Goal: Task Accomplishment & Management: Manage account settings

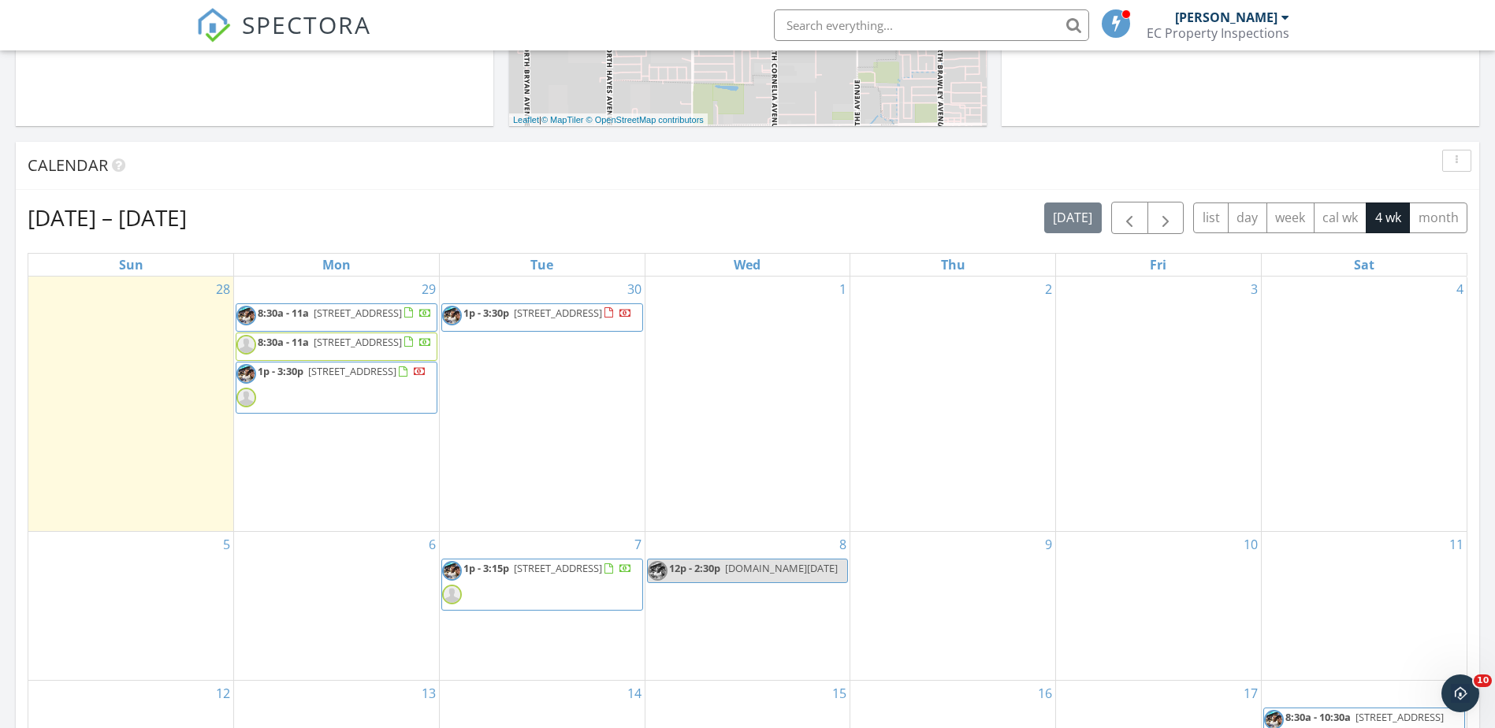
scroll to position [1459, 1520]
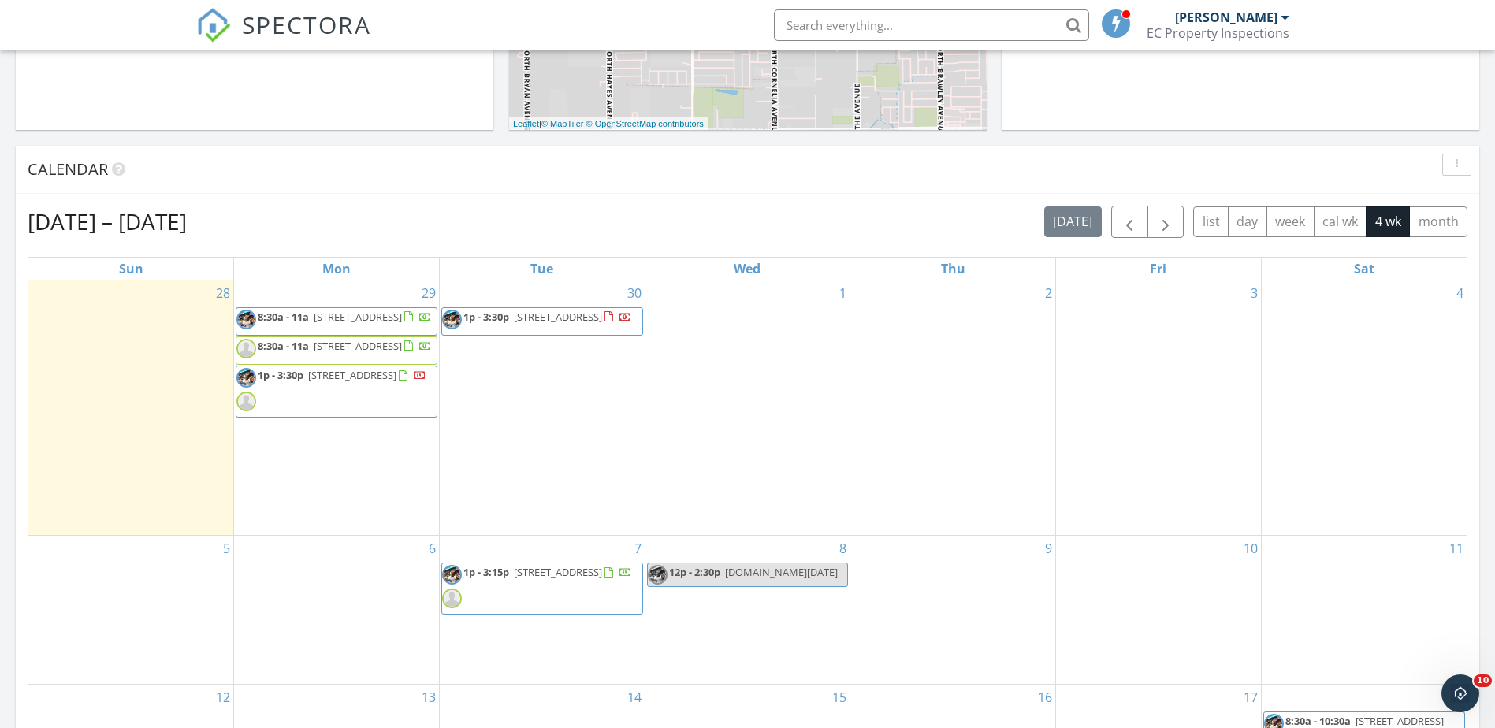
scroll to position [552, 0]
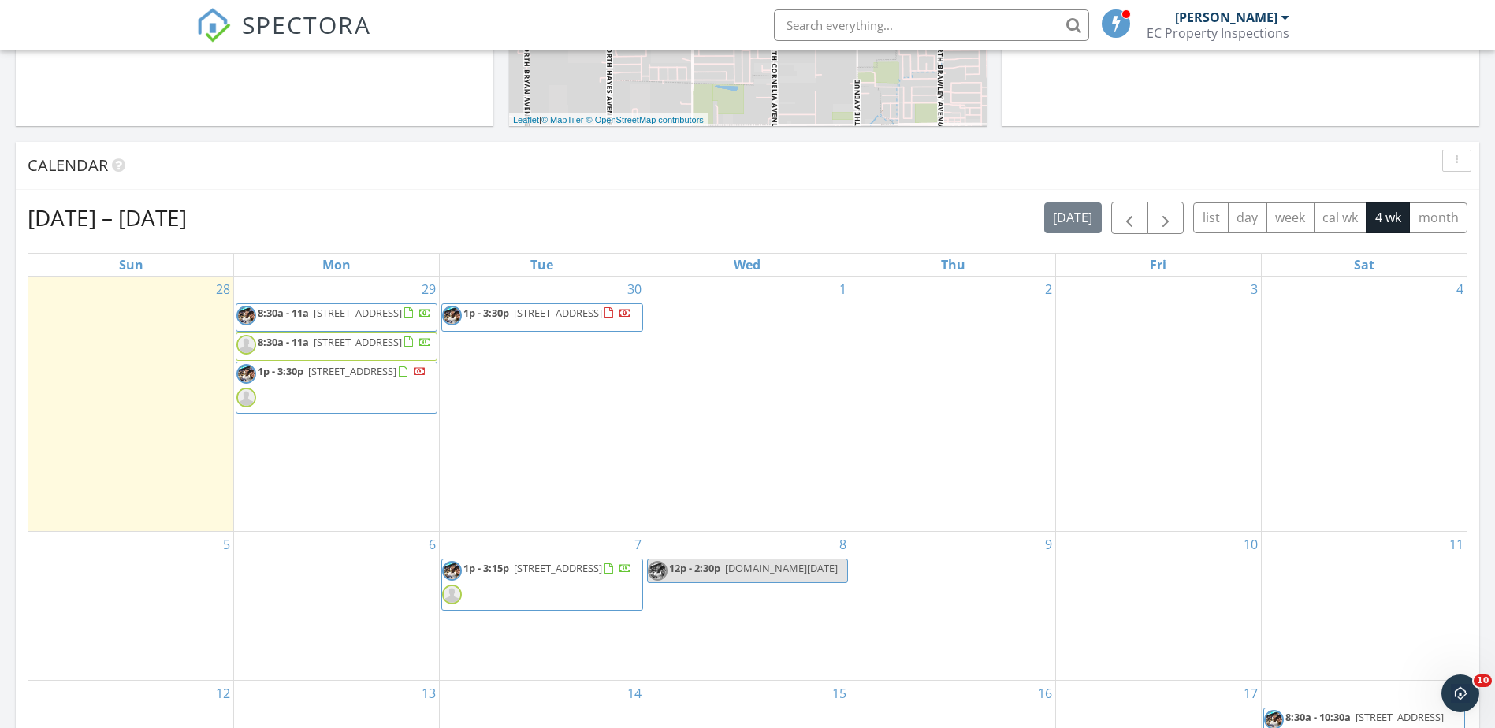
click at [524, 313] on span "[STREET_ADDRESS]" at bounding box center [558, 313] width 88 height 14
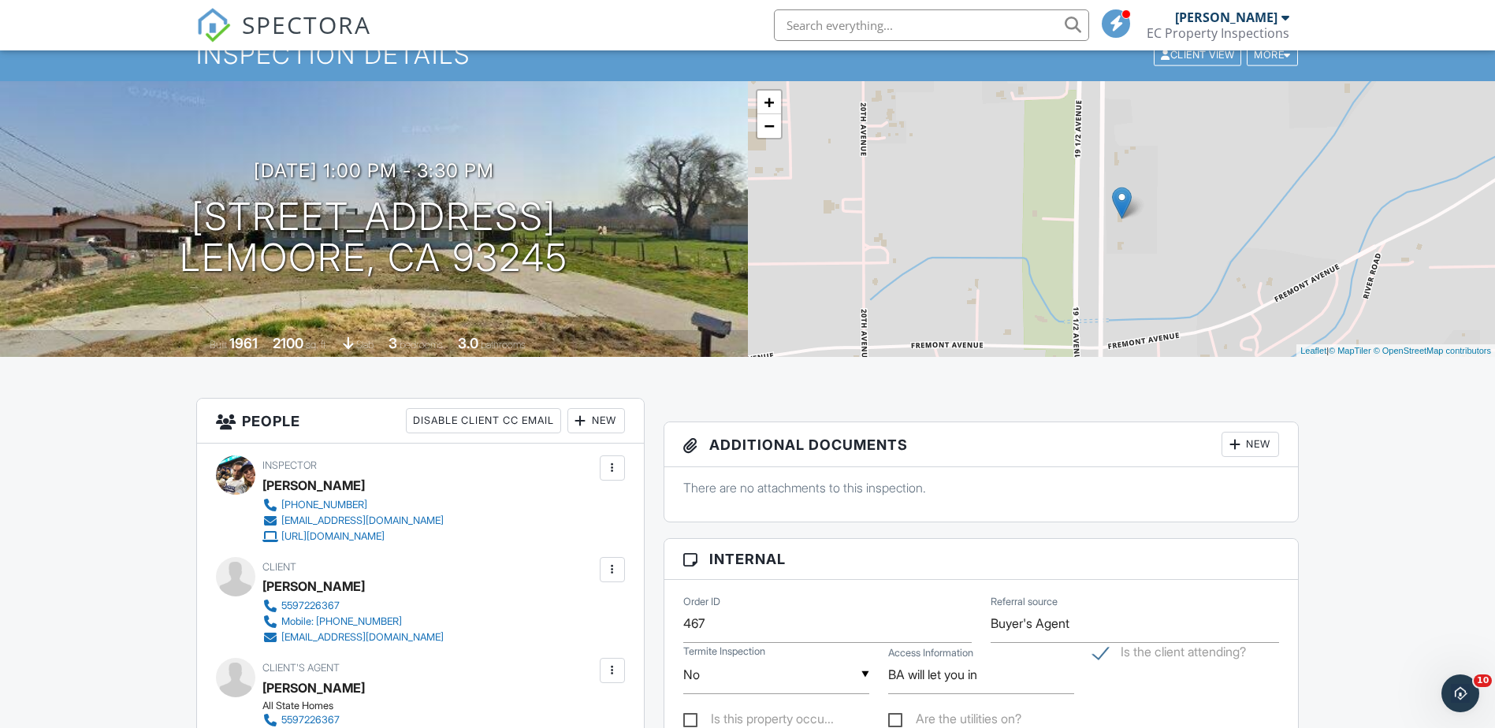
scroll to position [36, 0]
